Goal: Transaction & Acquisition: Purchase product/service

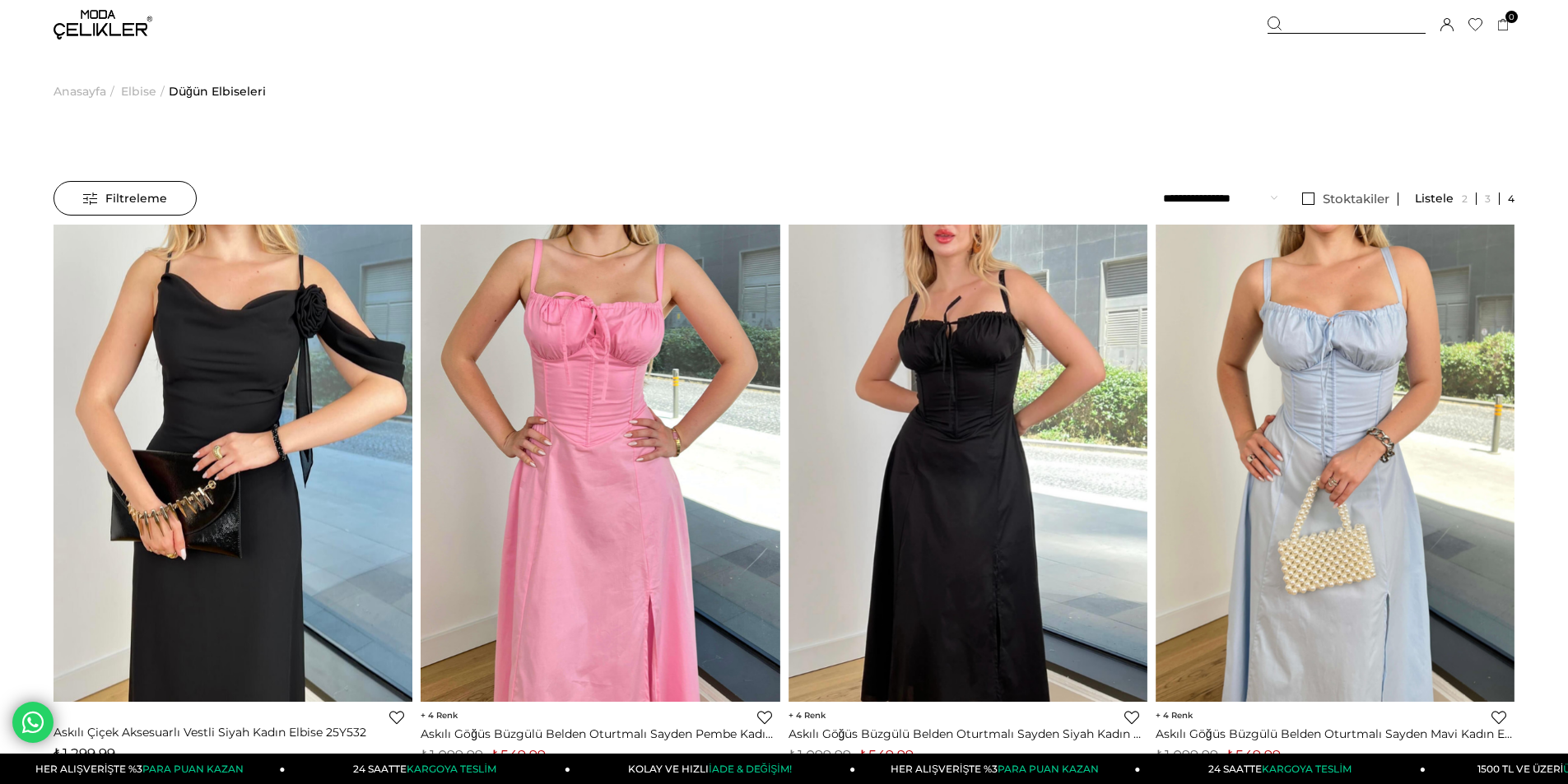
click at [141, 195] on span "Filtreleme" at bounding box center [126, 198] width 84 height 33
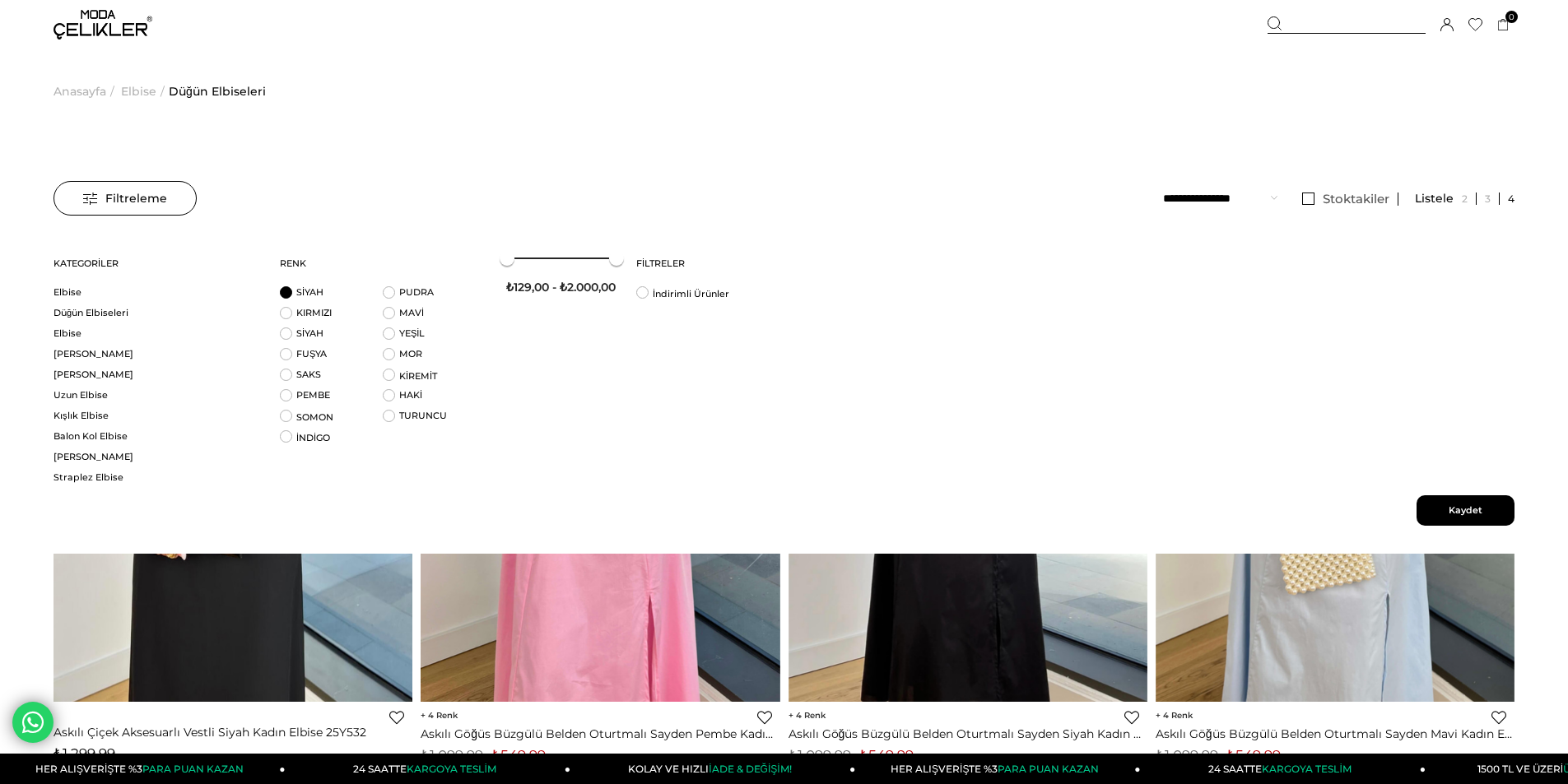
click at [286, 296] on li "SİYAH" at bounding box center [331, 296] width 103 height 20
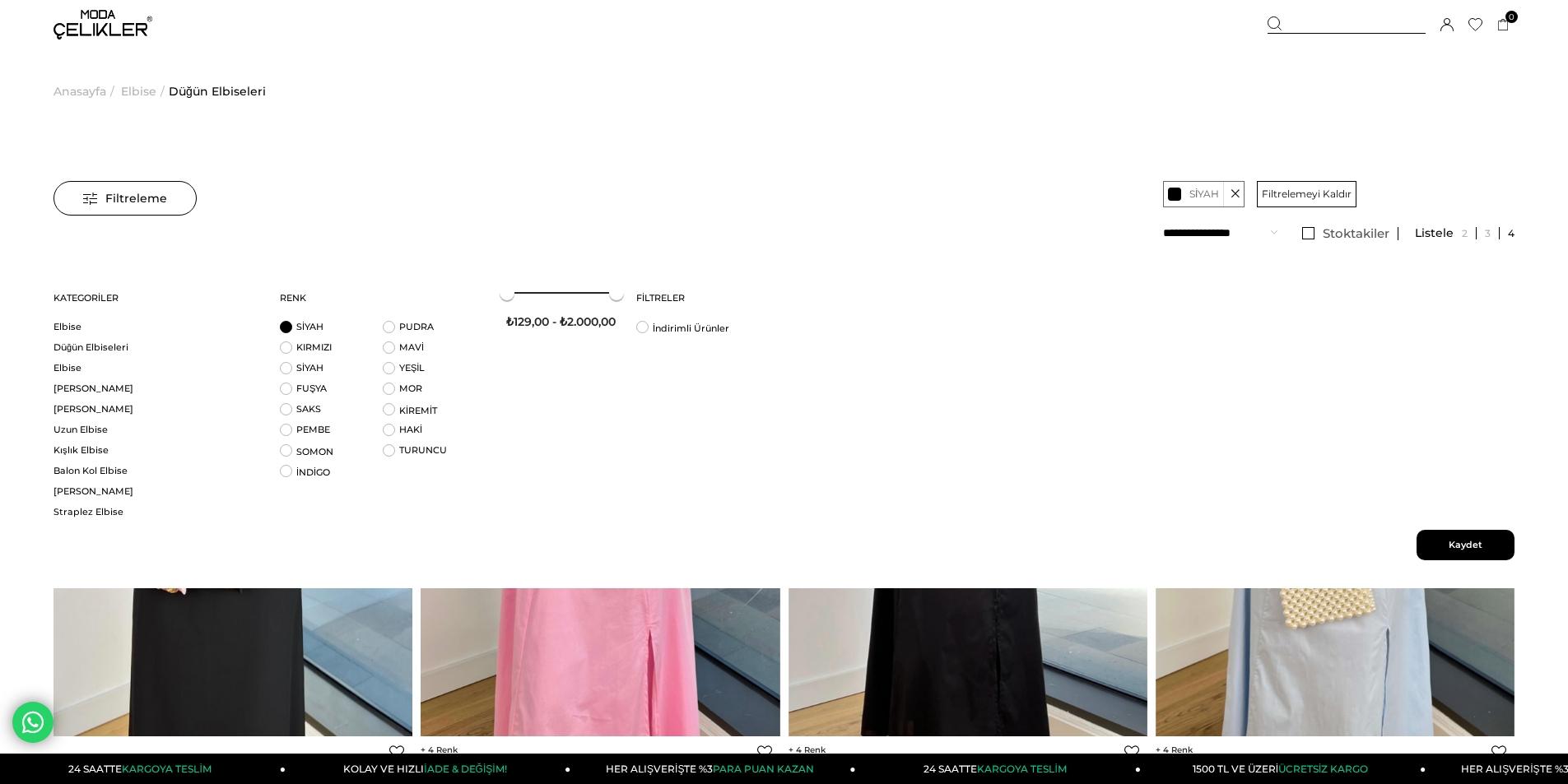
click at [1474, 541] on span "Kaydet" at bounding box center [1465, 545] width 98 height 30
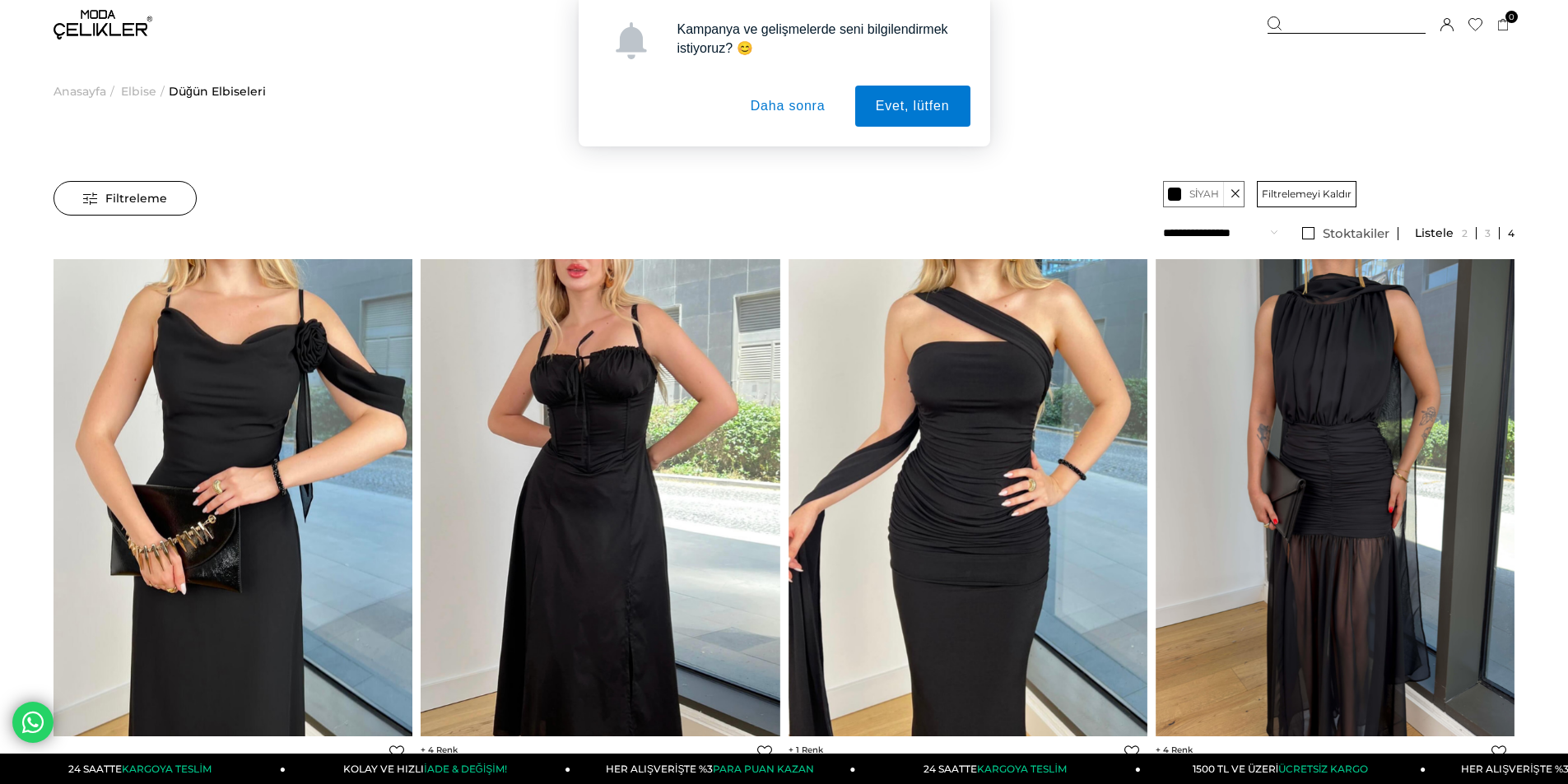
click at [800, 112] on button "Daha sonra" at bounding box center [788, 106] width 116 height 41
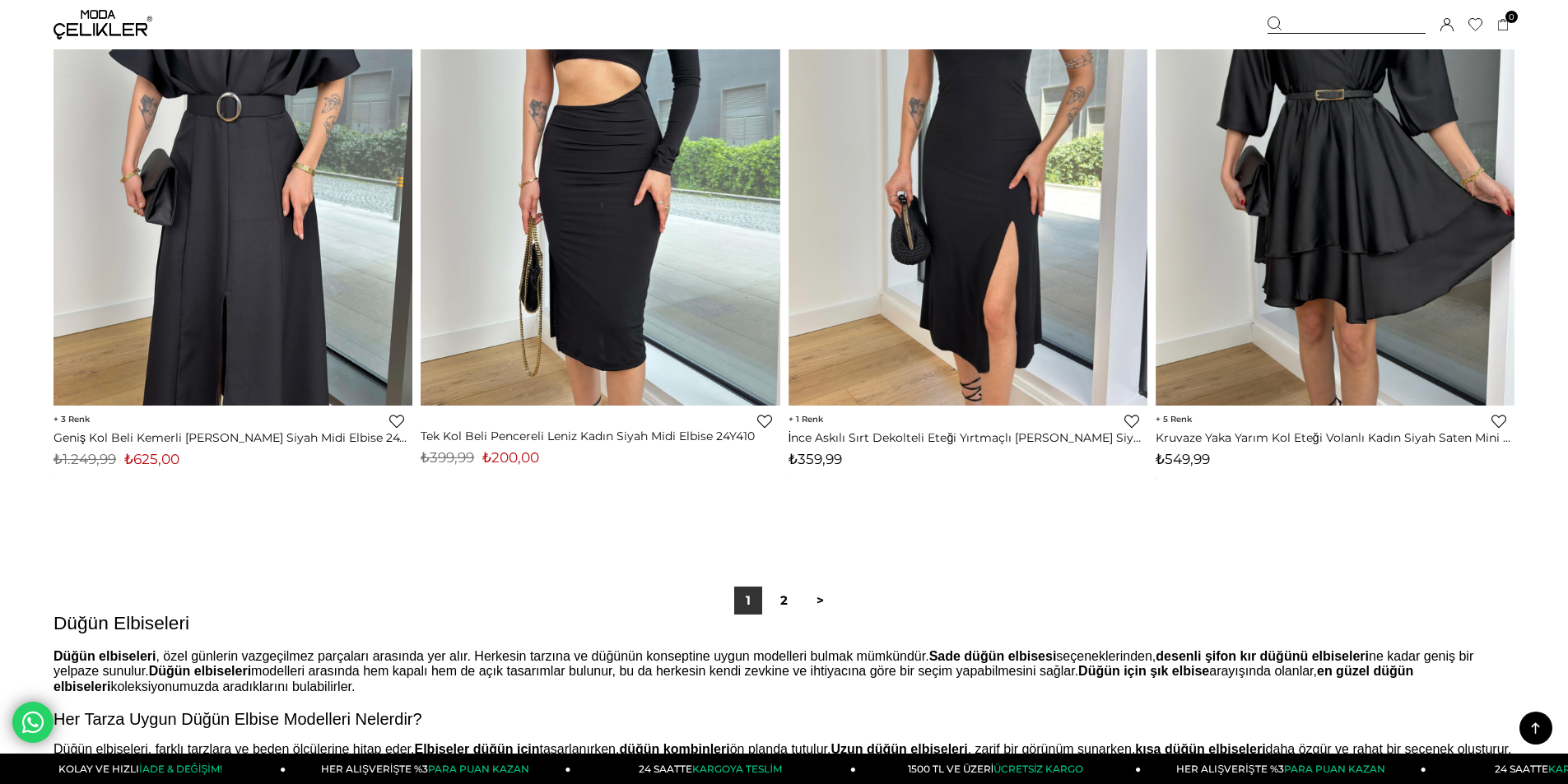
scroll to position [12339, 0]
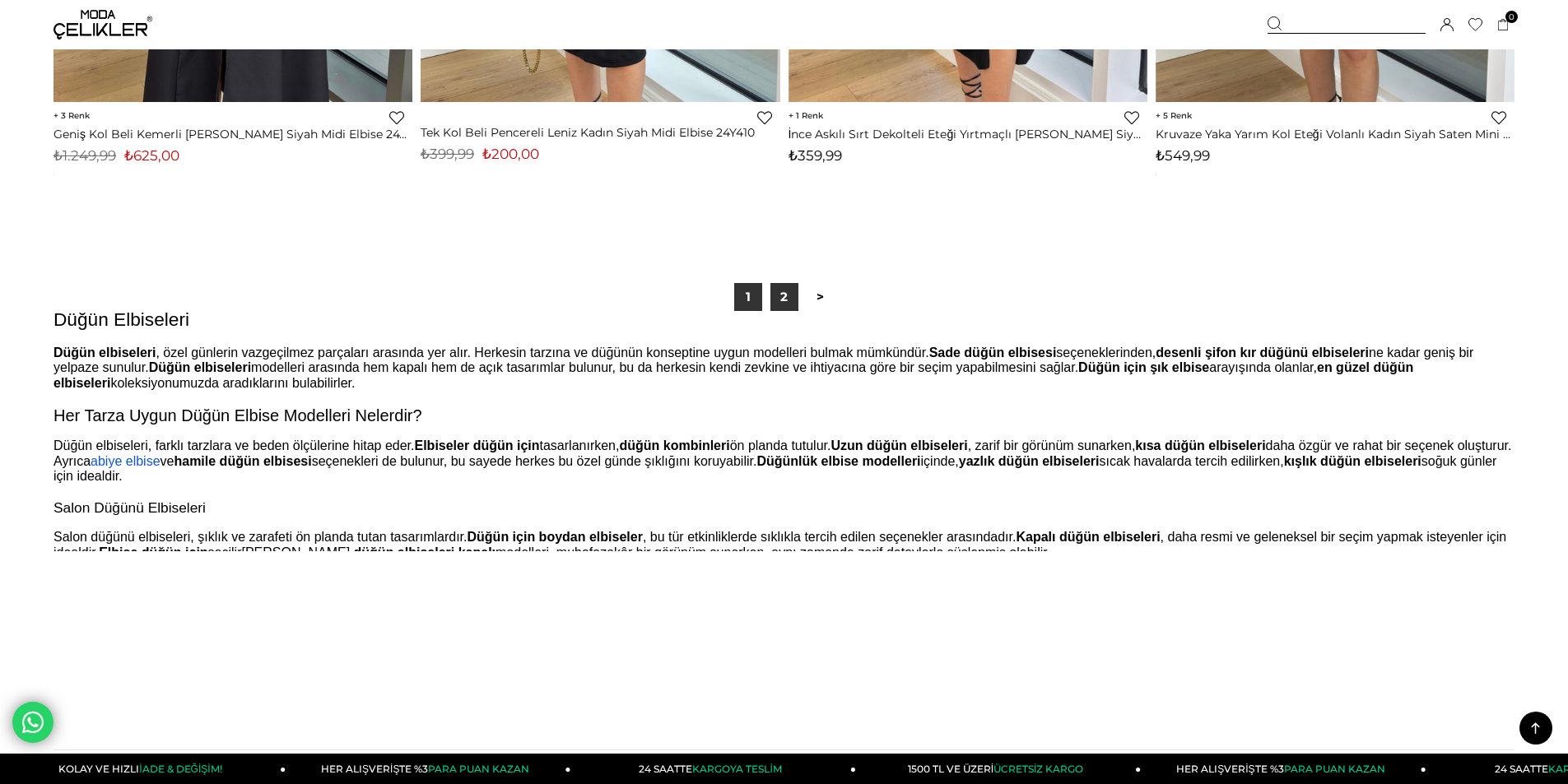
click at [784, 297] on link "2" at bounding box center [784, 296] width 28 height 28
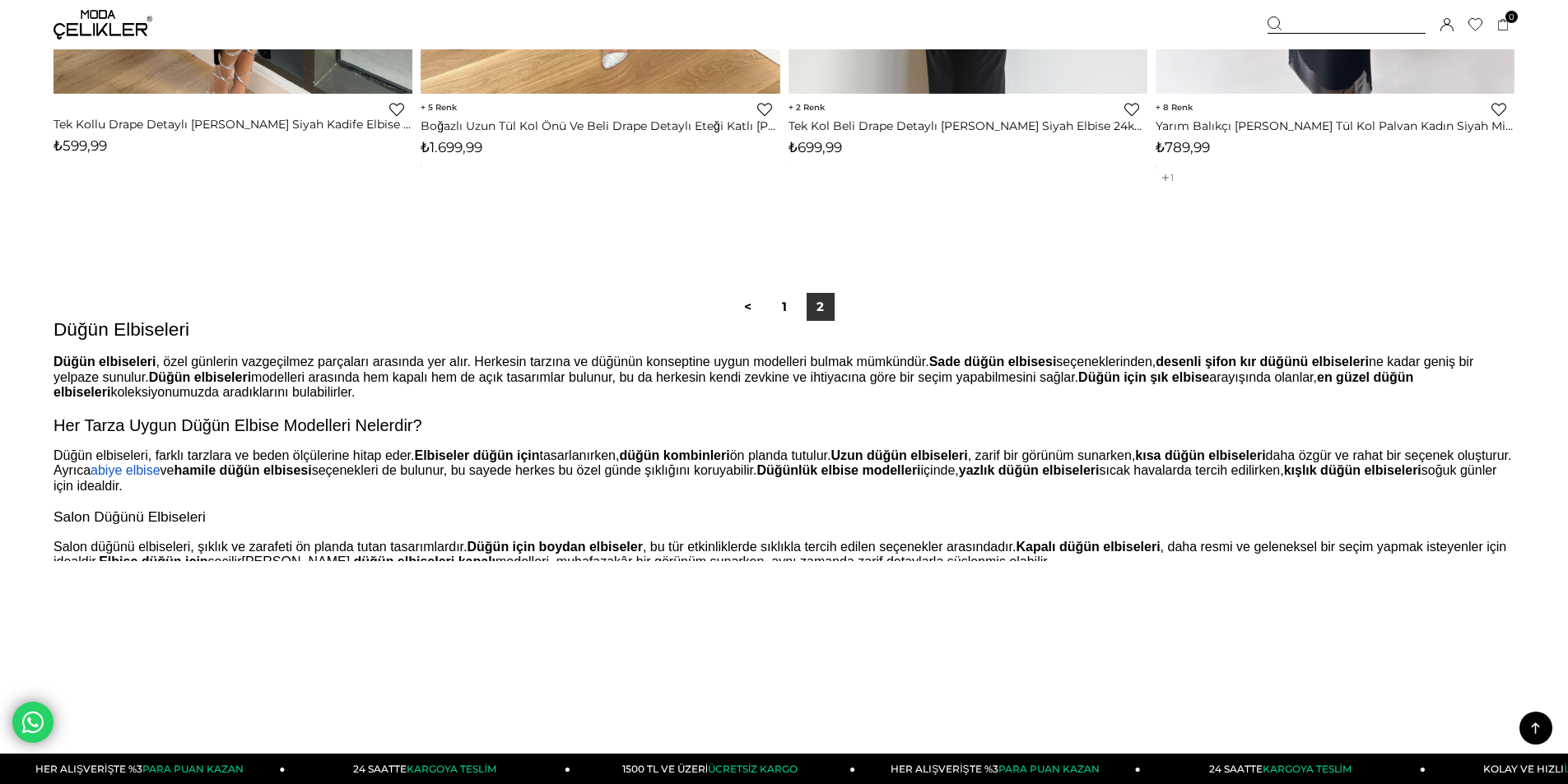
scroll to position [1974, 0]
